Goal: Information Seeking & Learning: Understand process/instructions

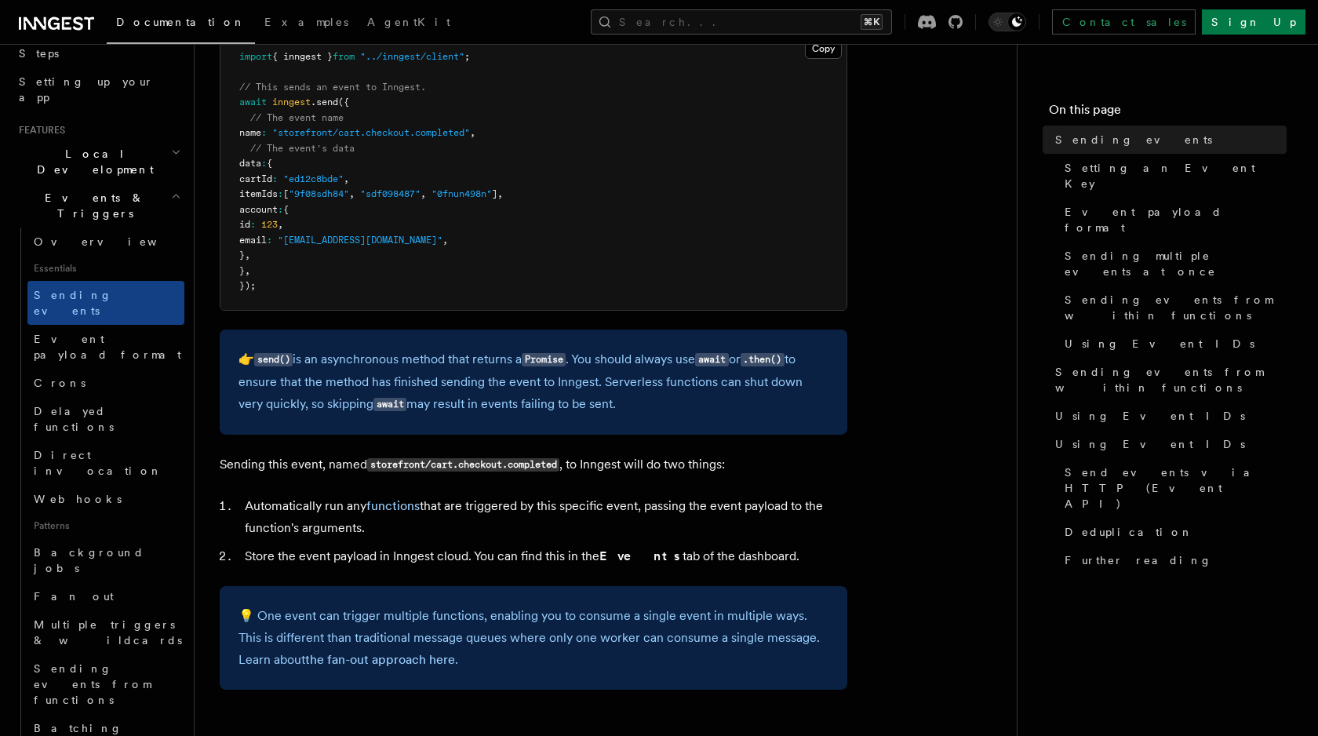
scroll to position [526, 0]
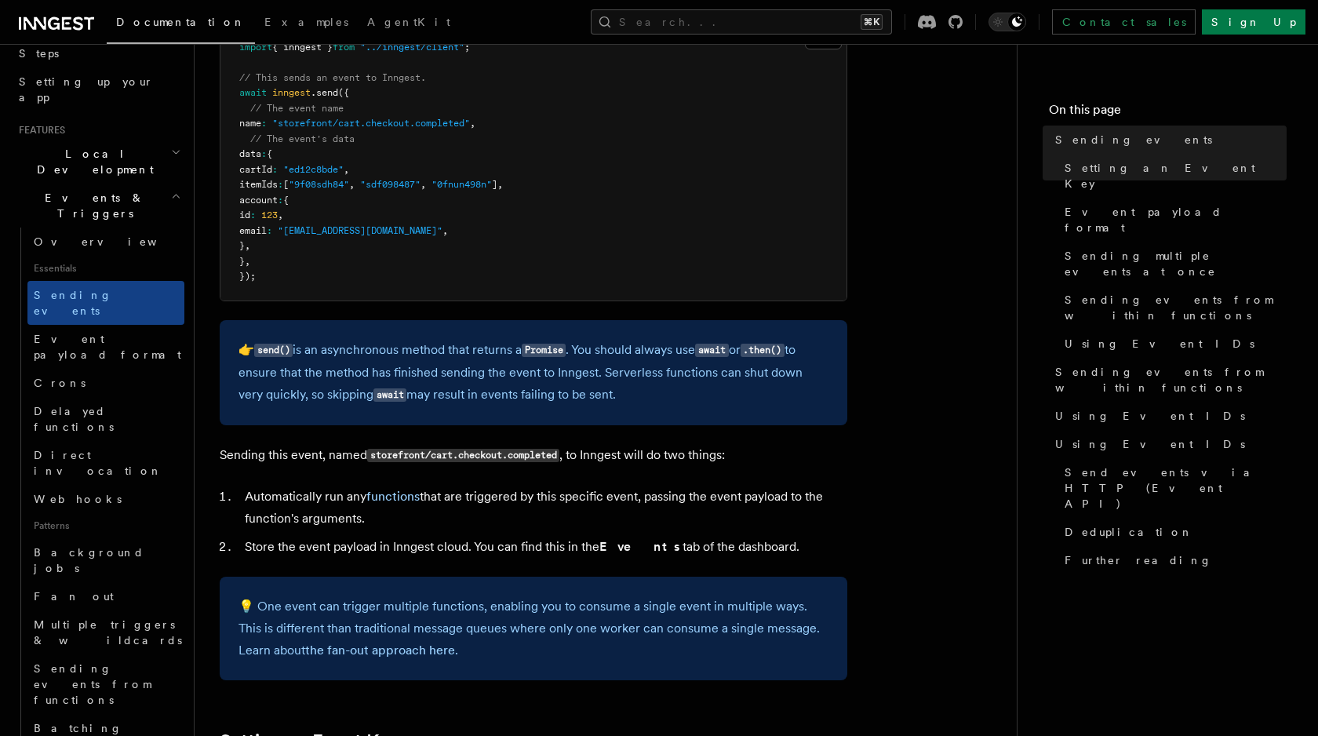
click at [351, 457] on p "Sending this event, named storefront/cart.checkout.completed , to Inngest will …" at bounding box center [534, 455] width 628 height 23
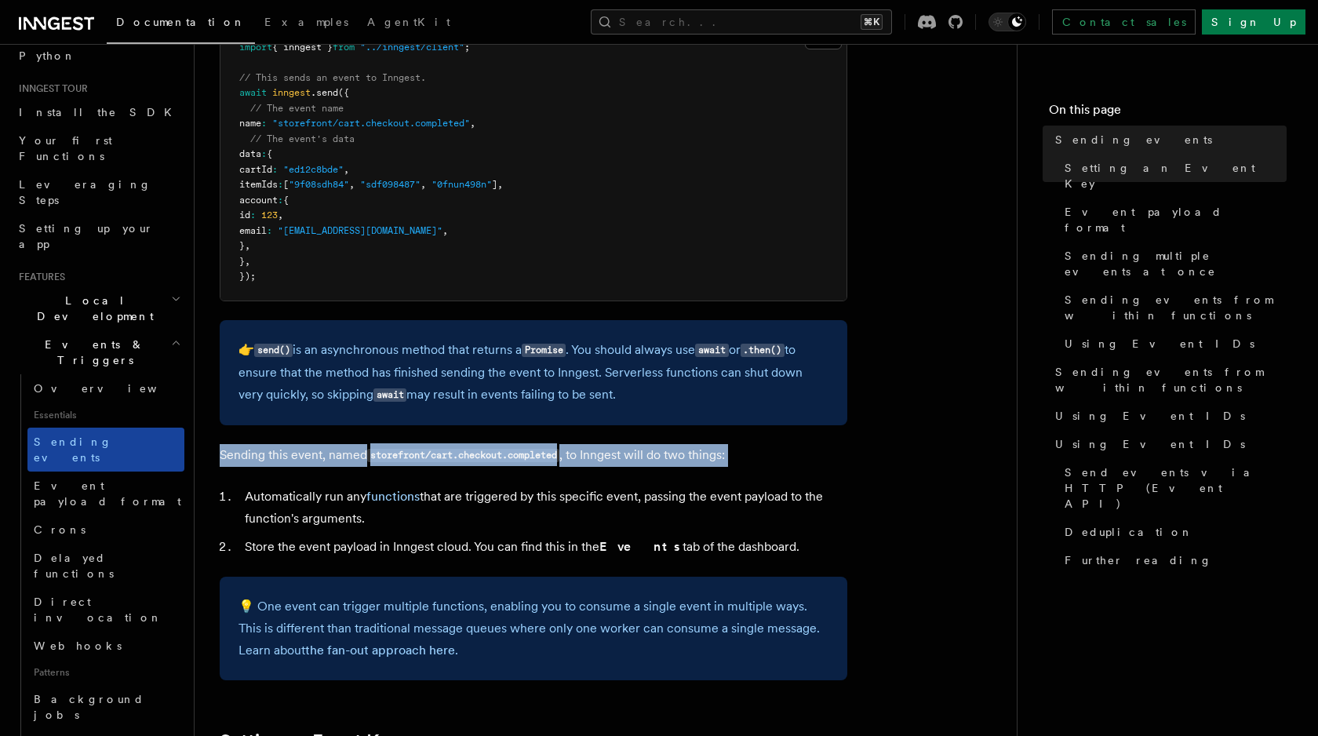
scroll to position [0, 0]
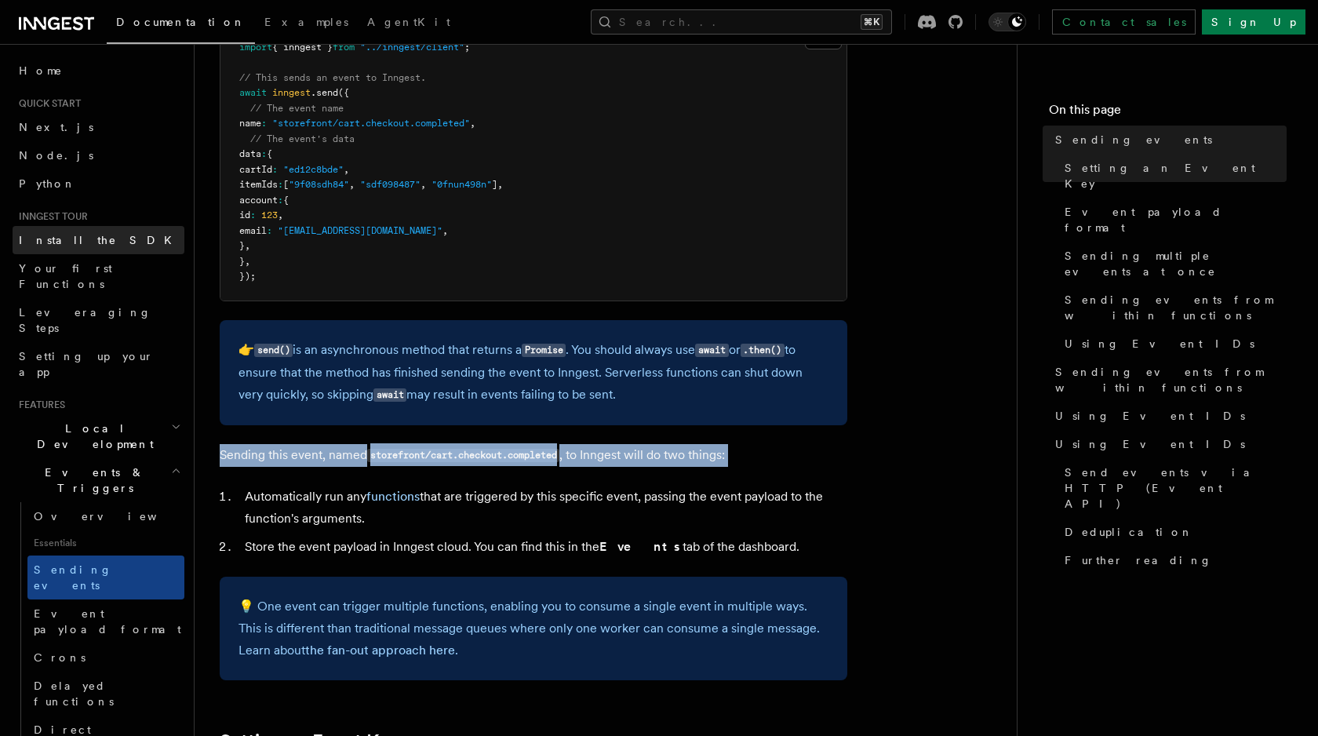
click at [104, 242] on link "Install the SDK" at bounding box center [99, 240] width 172 height 28
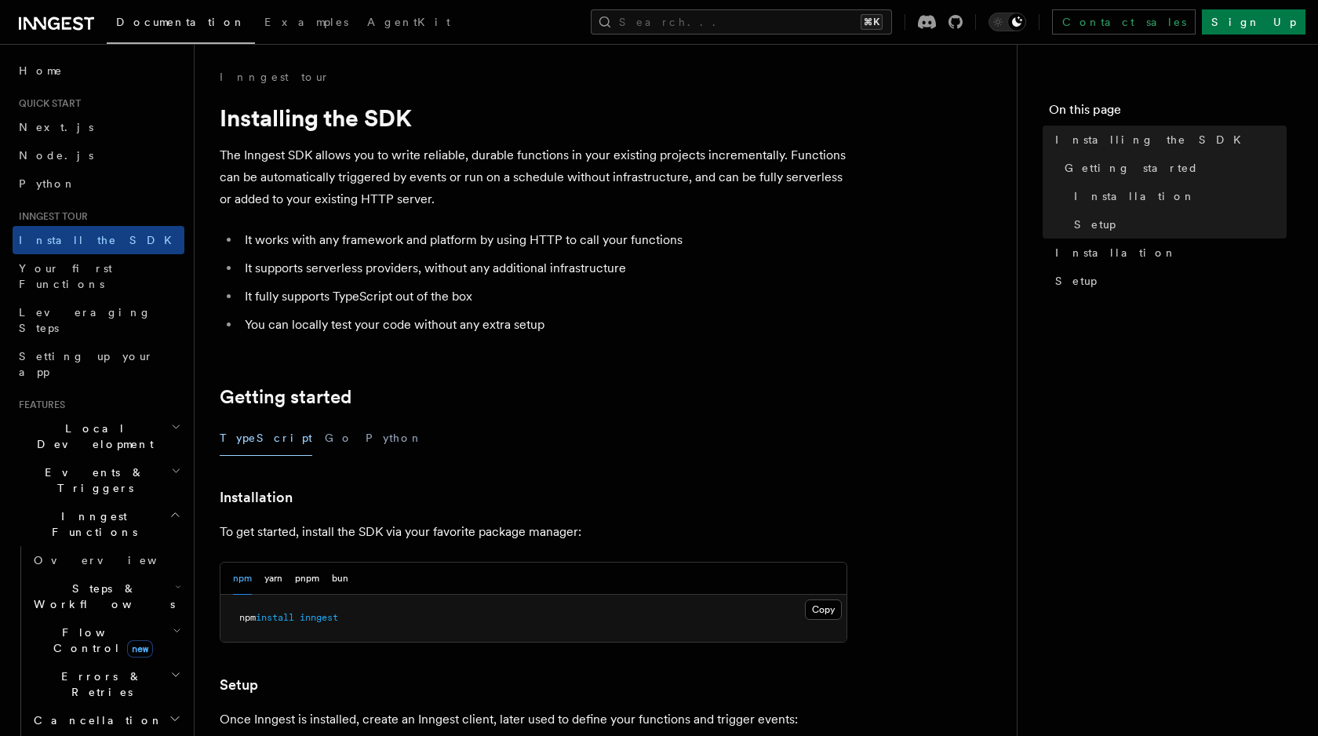
scroll to position [569, 0]
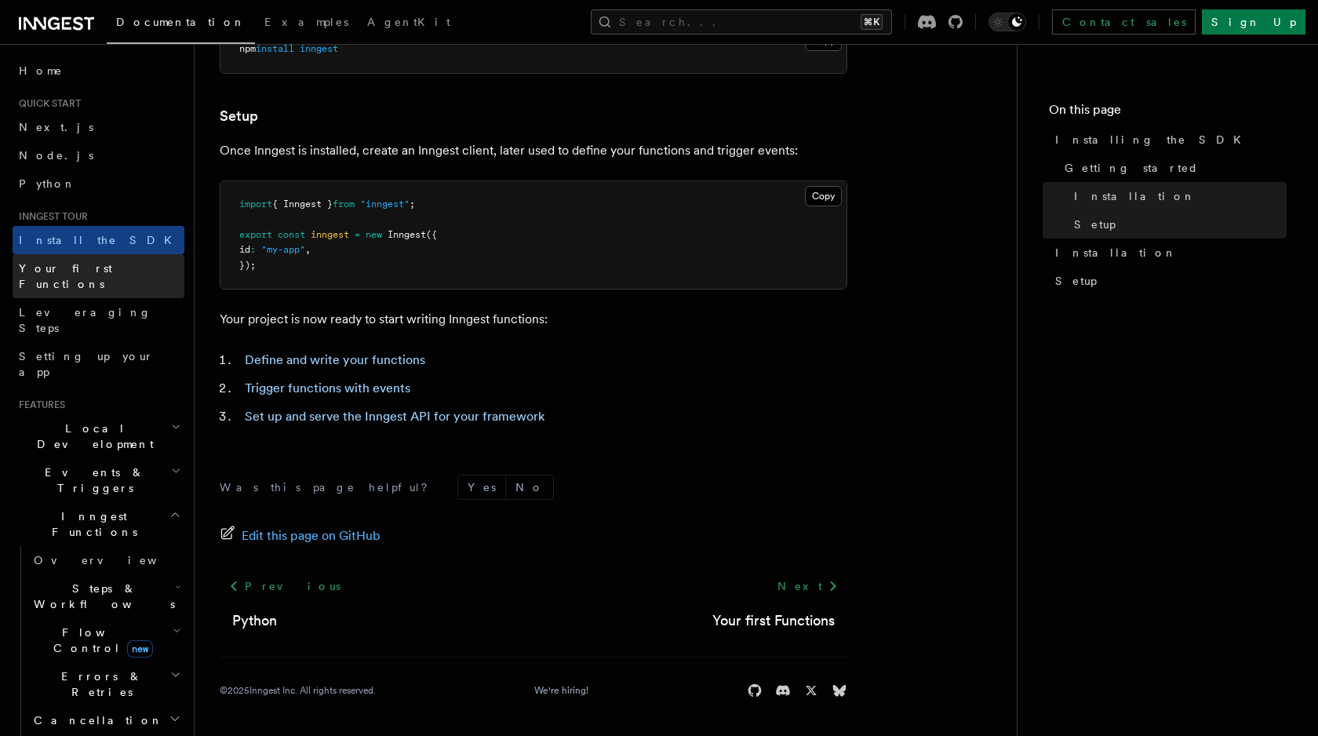
click at [125, 269] on link "Your first Functions" at bounding box center [99, 276] width 172 height 44
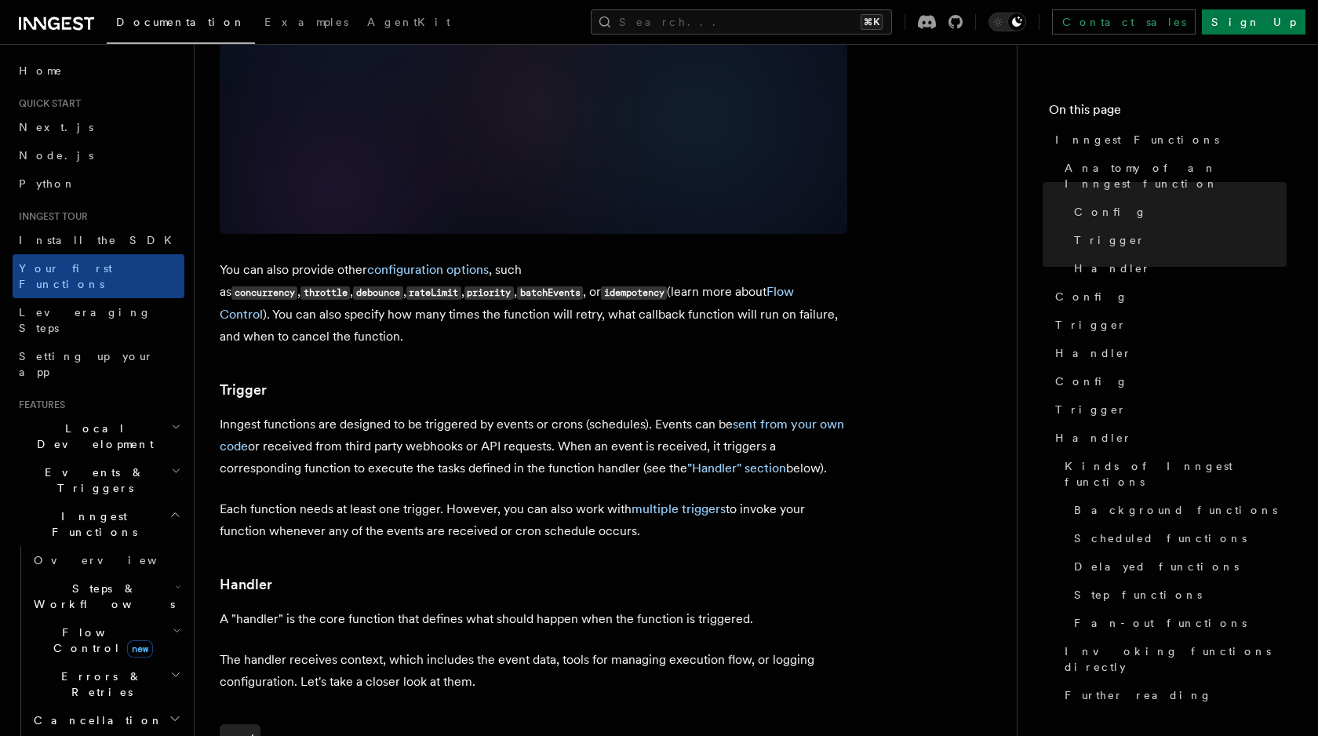
scroll to position [1345, 0]
